Goal: Transaction & Acquisition: Purchase product/service

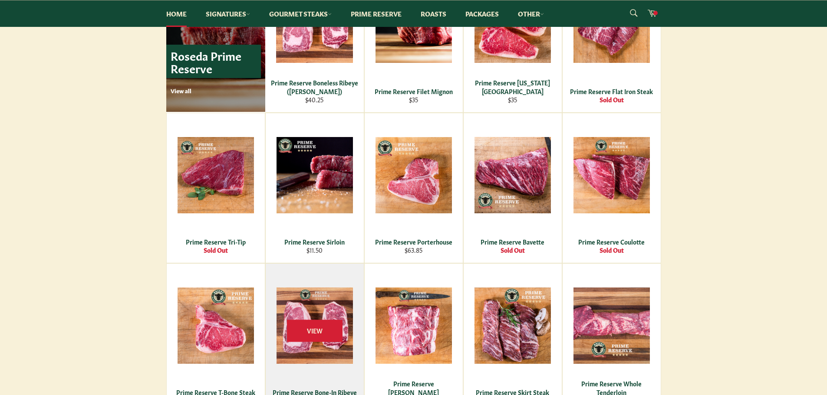
scroll to position [608, 0]
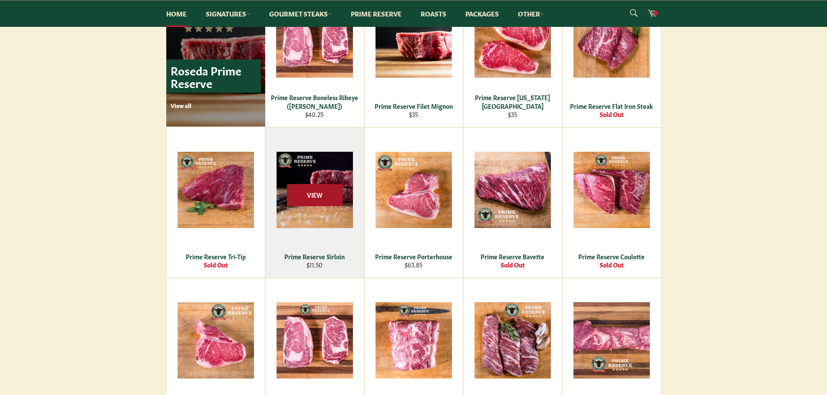
click at [316, 197] on span "View" at bounding box center [315, 195] width 56 height 22
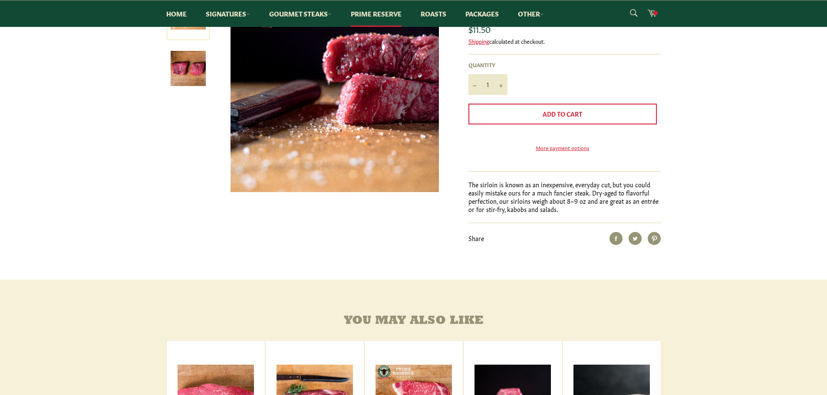
scroll to position [37, 0]
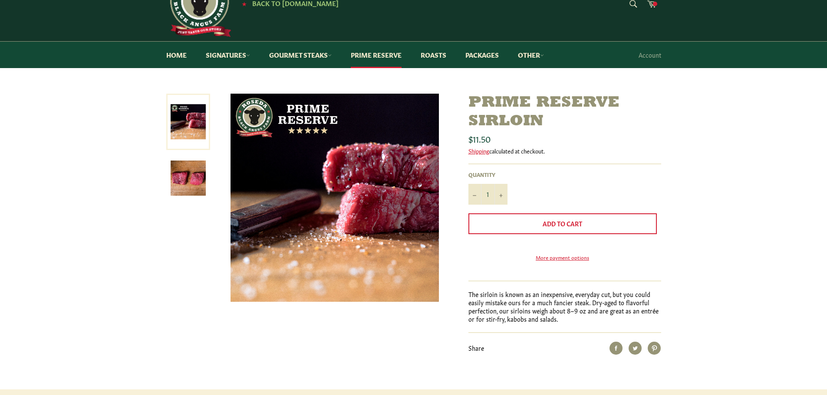
click at [189, 181] on img at bounding box center [188, 178] width 35 height 35
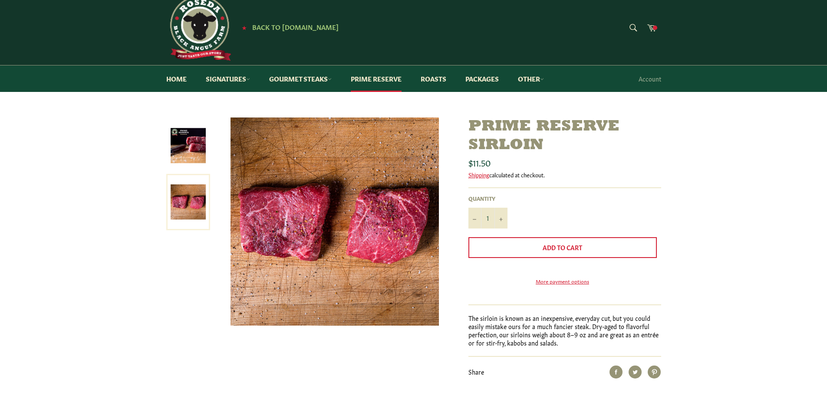
scroll to position [0, 0]
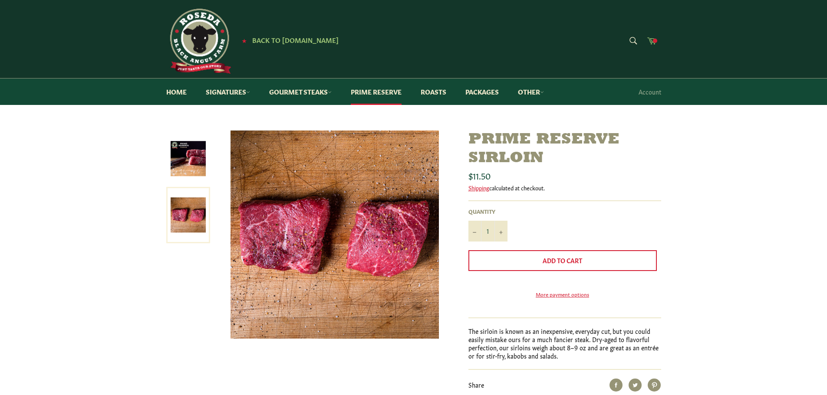
click at [655, 40] on span at bounding box center [655, 41] width 4 height 4
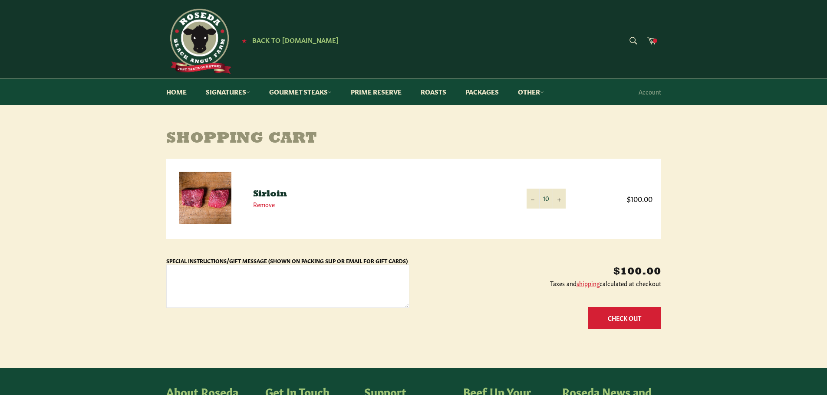
click at [620, 322] on button "Check Out" at bounding box center [624, 318] width 73 height 22
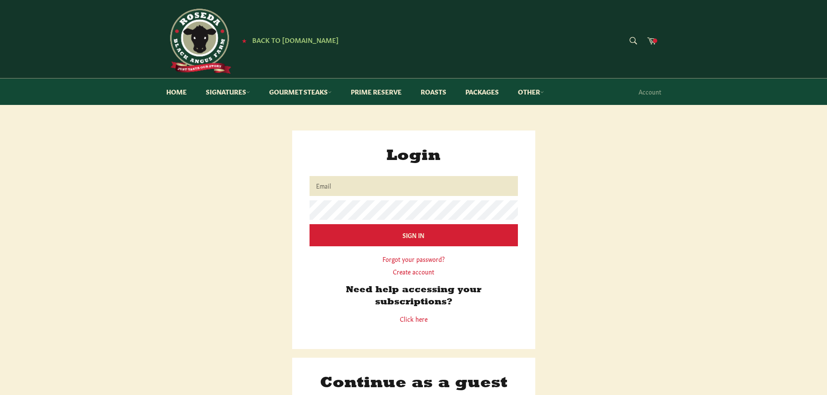
click at [327, 185] on input "Email" at bounding box center [414, 186] width 208 height 20
type input "HilaryHogarty@MSN.com"
click at [411, 273] on link "Create account" at bounding box center [413, 271] width 41 height 9
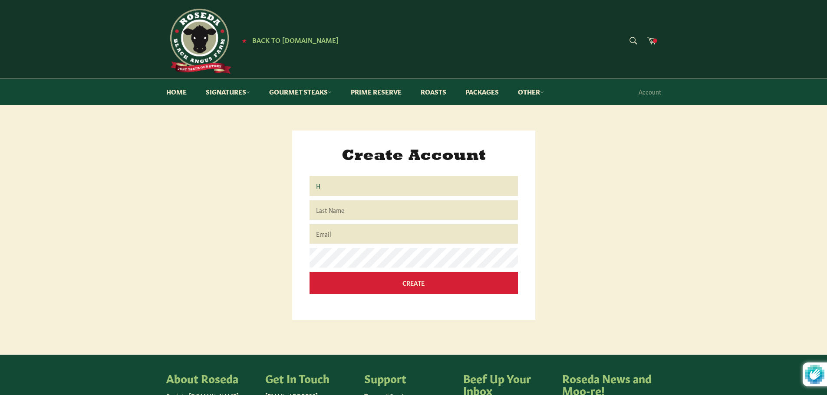
type input "H"
click at [324, 213] on input "Last Name" at bounding box center [414, 211] width 208 height 20
type input "Hogarty"
click at [326, 232] on input "Email" at bounding box center [414, 234] width 208 height 20
type input "HilaryHogarty@MSN.com"
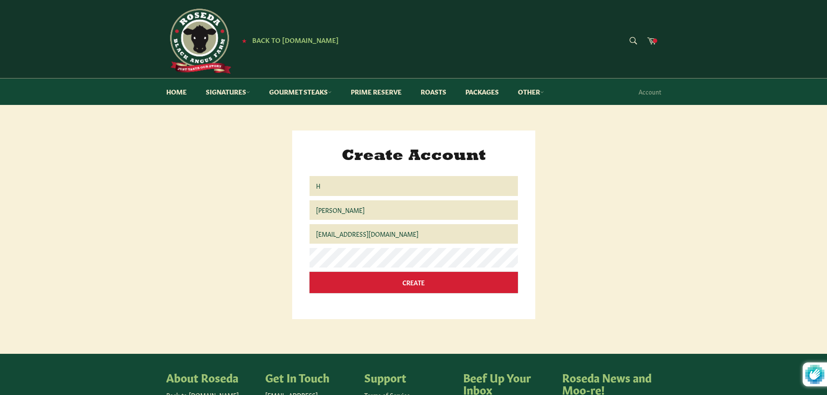
click at [352, 285] on input "Create" at bounding box center [414, 282] width 208 height 21
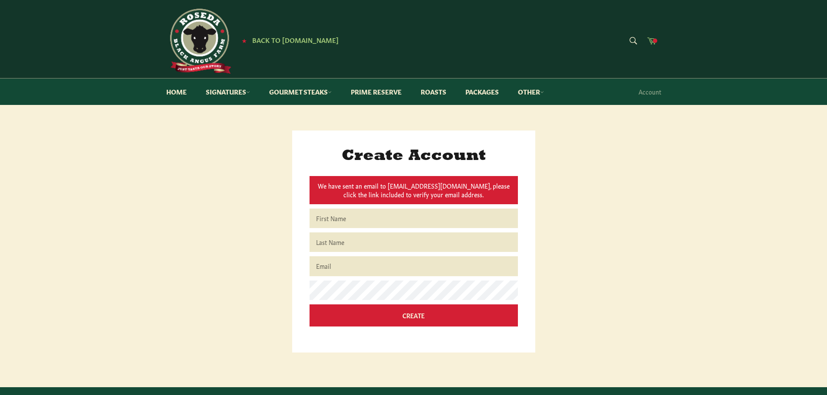
click at [651, 41] on icon at bounding box center [652, 41] width 10 height 10
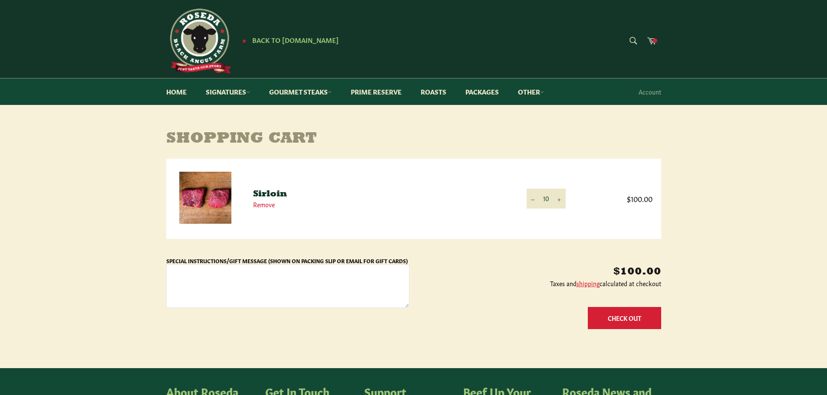
click at [612, 316] on button "Check Out" at bounding box center [624, 318] width 73 height 22
